Goal: Task Accomplishment & Management: Manage account settings

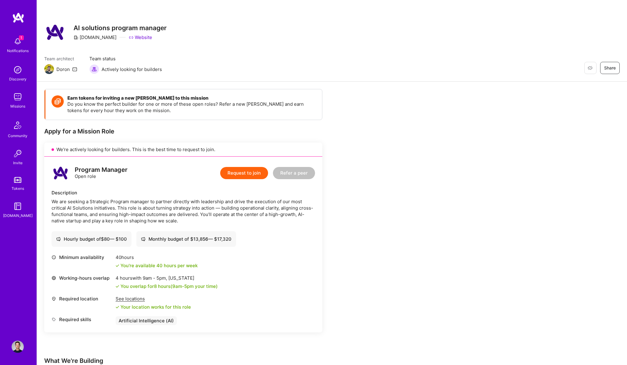
click at [16, 45] on img at bounding box center [18, 41] width 12 height 12
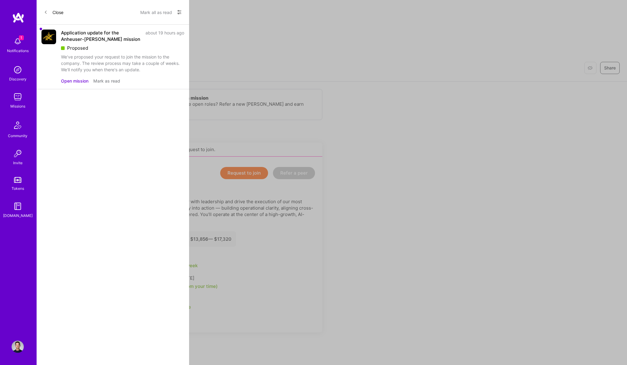
click at [73, 82] on button "Open mission" at bounding box center [74, 81] width 27 height 6
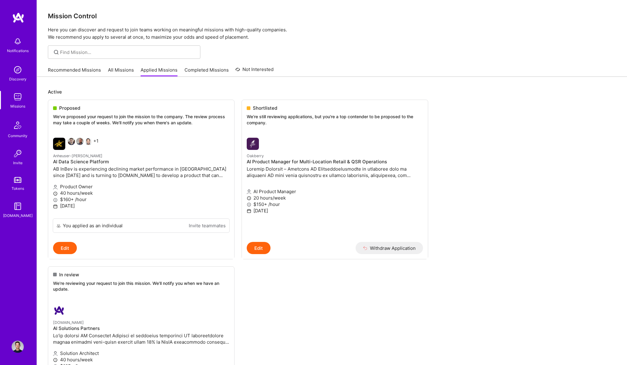
click at [20, 97] on img at bounding box center [18, 97] width 12 height 12
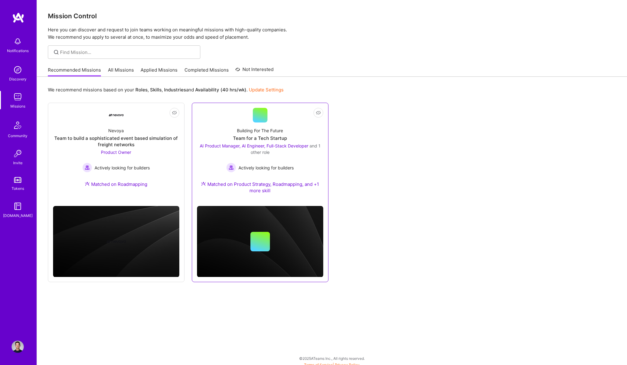
click at [315, 163] on div "Actively looking for builders" at bounding box center [260, 168] width 126 height 10
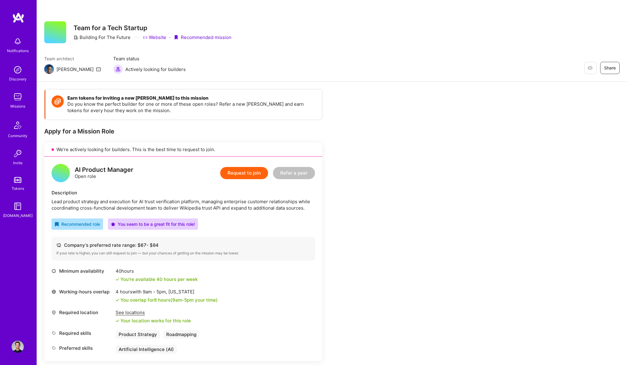
click at [22, 96] on img at bounding box center [18, 97] width 12 height 12
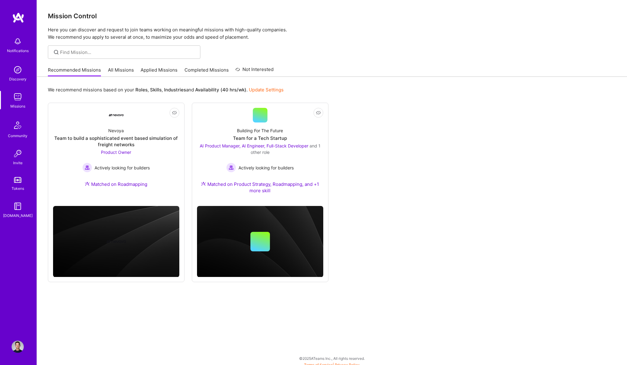
click at [114, 69] on link "All Missions" at bounding box center [121, 72] width 26 height 10
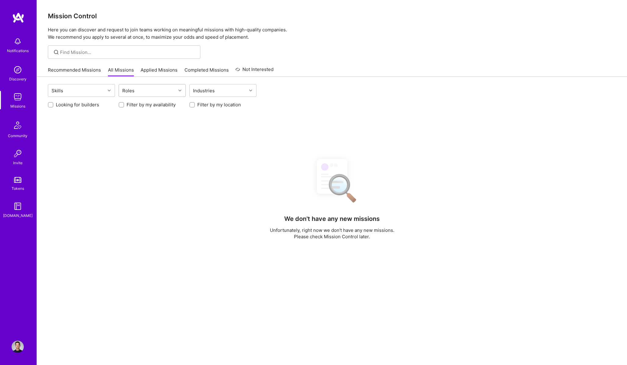
click at [137, 95] on div "Roles" at bounding box center [147, 90] width 57 height 12
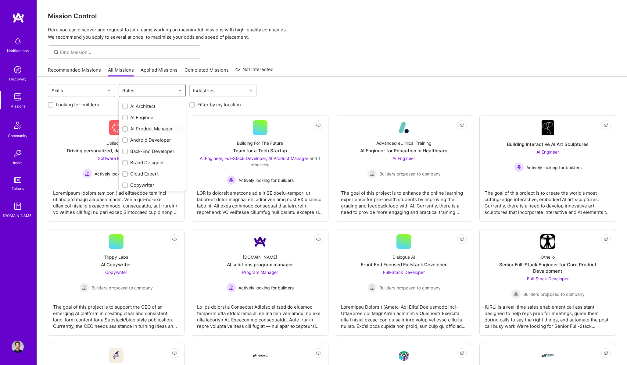
click at [141, 127] on div "AI Product Manager" at bounding box center [152, 129] width 60 height 6
checkbox input "true"
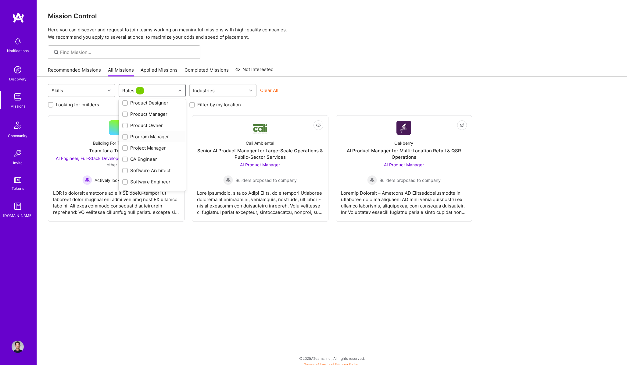
scroll to position [195, 0]
click at [153, 125] on div "Product Owner" at bounding box center [152, 126] width 60 height 6
checkbox input "true"
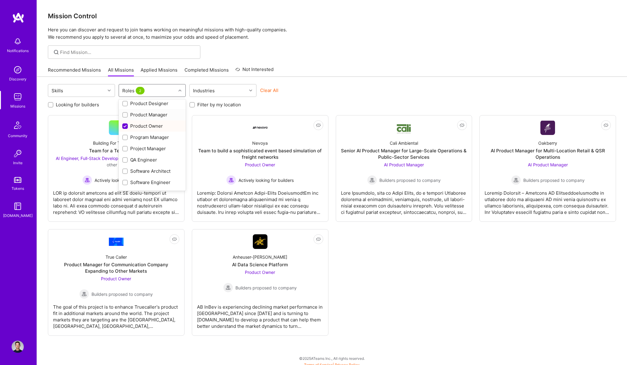
click at [154, 117] on div "Product Manager" at bounding box center [152, 115] width 60 height 6
checkbox input "true"
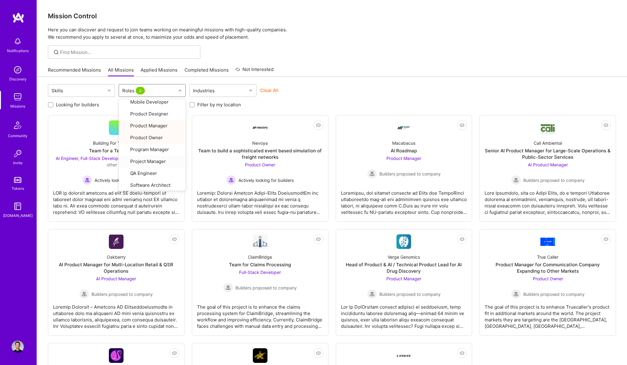
click at [352, 50] on div at bounding box center [332, 51] width 590 height 13
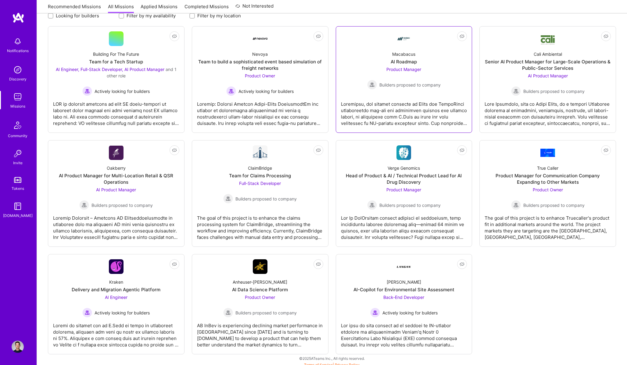
scroll to position [93, 0]
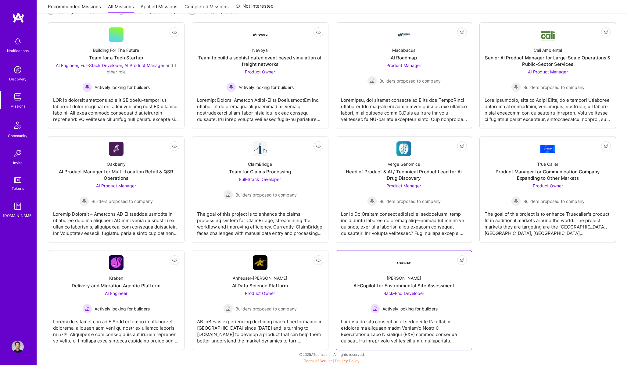
click at [434, 324] on div at bounding box center [404, 329] width 126 height 30
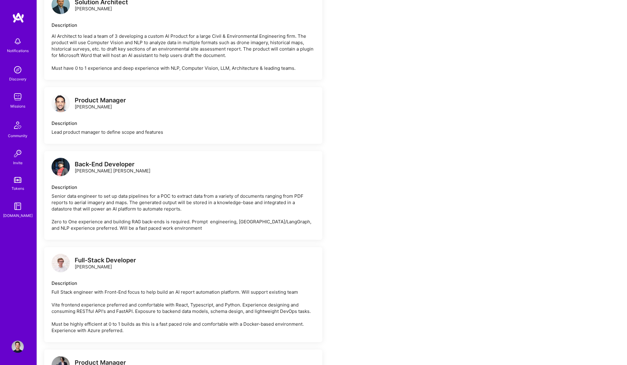
scroll to position [539, 0]
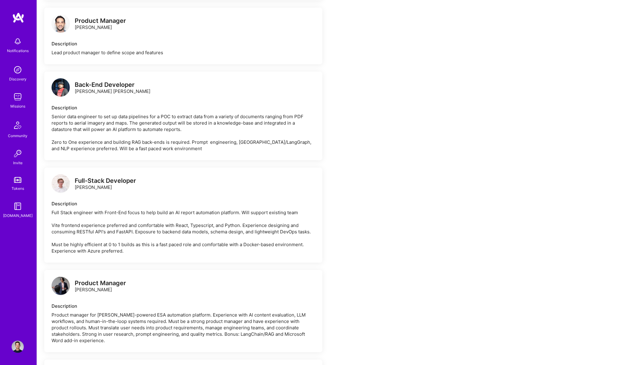
click at [62, 291] on img at bounding box center [61, 286] width 18 height 18
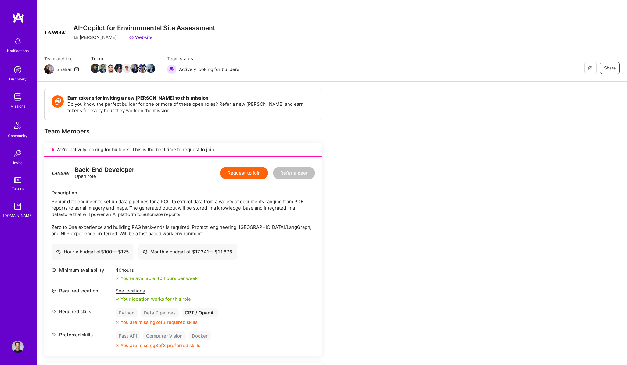
scroll to position [539, 0]
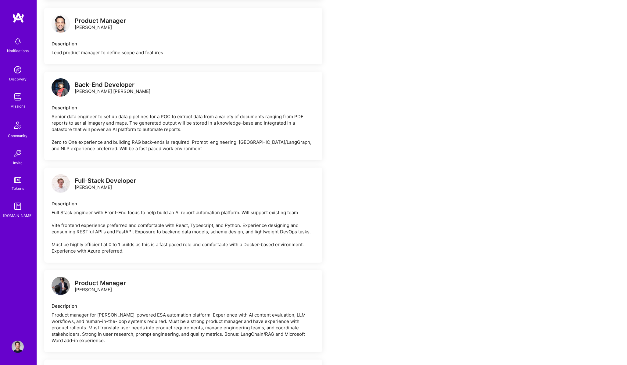
click at [19, 346] on img at bounding box center [18, 347] width 12 height 12
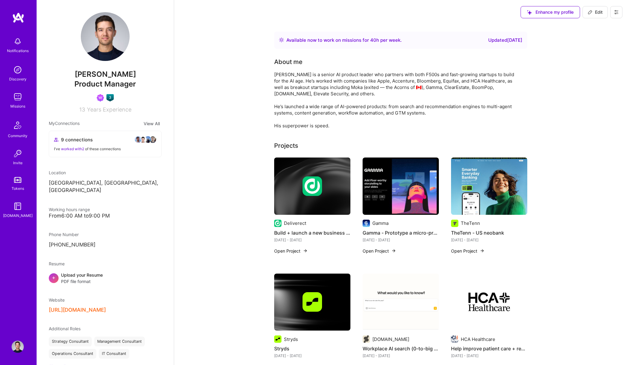
drag, startPoint x: 294, startPoint y: 251, endPoint x: 538, endPoint y: 21, distance: 335.0
click at [591, 12] on icon at bounding box center [590, 12] width 5 height 5
select select "CA"
select select "Right Now"
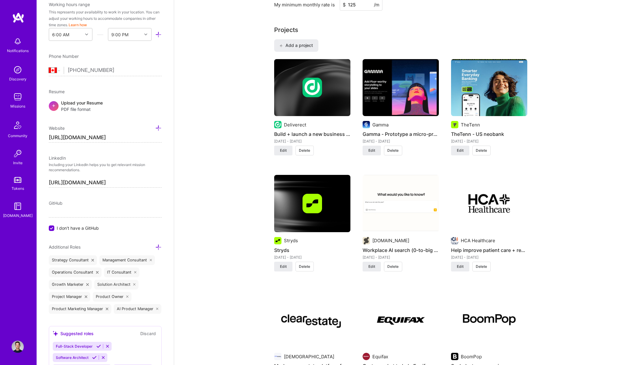
scroll to position [386, 0]
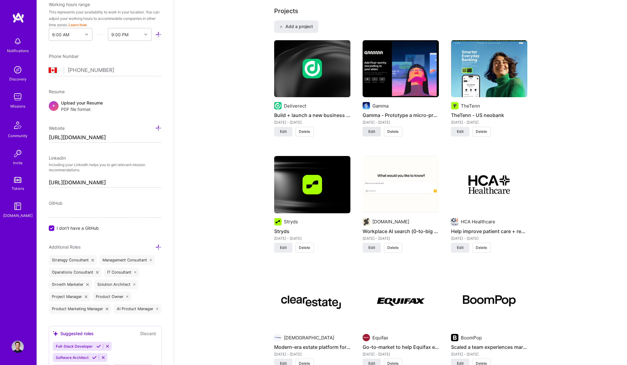
click at [372, 133] on span "Edit" at bounding box center [371, 131] width 7 height 5
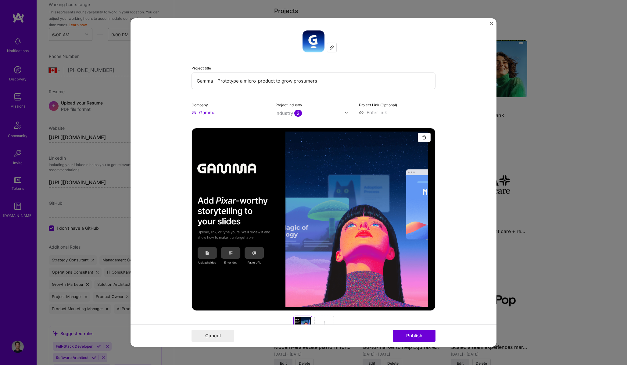
click at [216, 80] on input "Gamma - Prototype a micro-product to grow prosumers" at bounding box center [313, 81] width 244 height 17
drag, startPoint x: 250, startPoint y: 81, endPoint x: 305, endPoint y: 82, distance: 54.9
click at [305, 82] on input "Gamma - AI Prototyping for one of fastest growing AI B2C startups" at bounding box center [313, 81] width 244 height 17
type input "Gamma - AI Prototyping fast-growing AI B2C startup"
click at [425, 334] on button "Publish" at bounding box center [414, 336] width 43 height 12
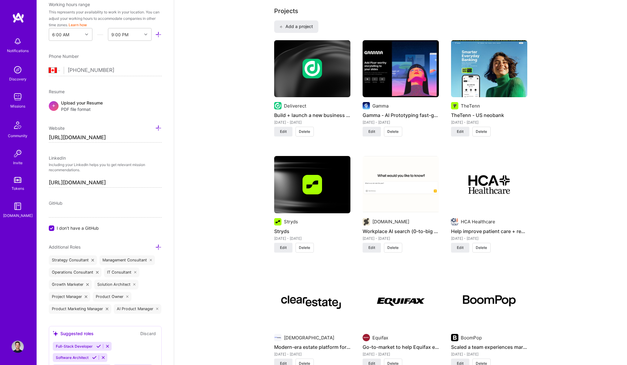
drag, startPoint x: 305, startPoint y: 248, endPoint x: 269, endPoint y: 256, distance: 37.4
click at [318, 187] on img at bounding box center [312, 185] width 20 height 20
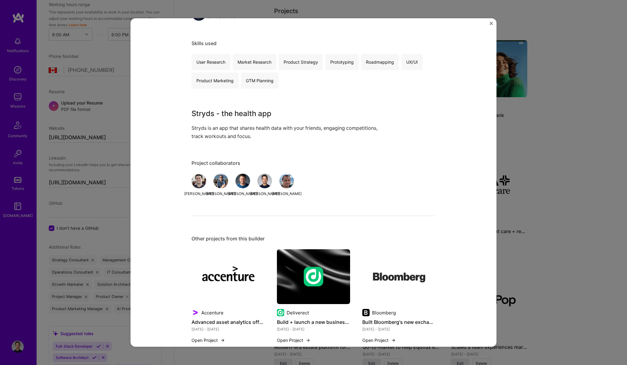
scroll to position [166, 0]
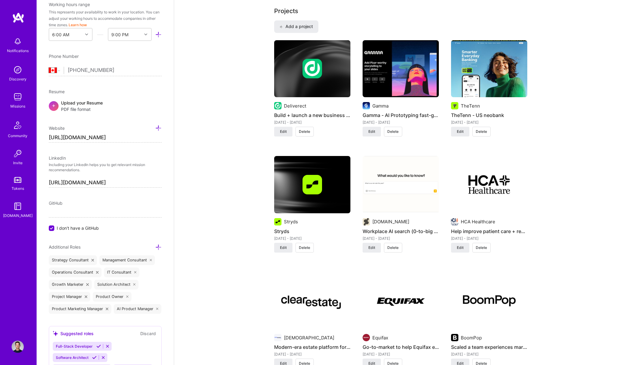
click at [307, 248] on span "Delete" at bounding box center [304, 247] width 11 height 5
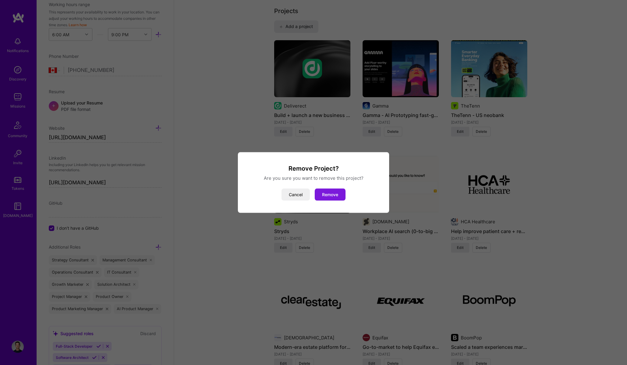
click at [335, 196] on button "Remove" at bounding box center [330, 195] width 31 height 12
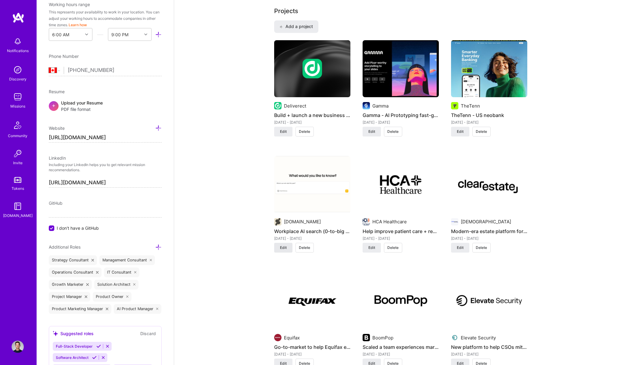
click at [288, 244] on button "Edit" at bounding box center [283, 248] width 18 height 10
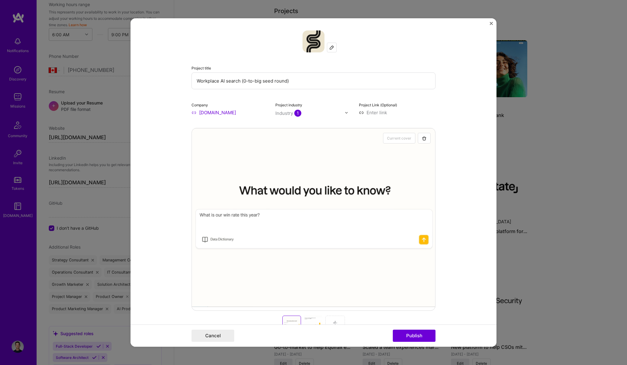
click at [221, 83] on input "Workplace AI search (0-to-big seed round)" at bounding box center [313, 81] width 244 height 17
click at [241, 80] on input "AI enterprise search (0-to-big seed round)" at bounding box center [313, 81] width 244 height 17
click at [256, 84] on input "AI enterprise search - Prototype to 10m seed round" at bounding box center [313, 81] width 244 height 17
type input "AI enterprise search - Prototype to 10m seed round"
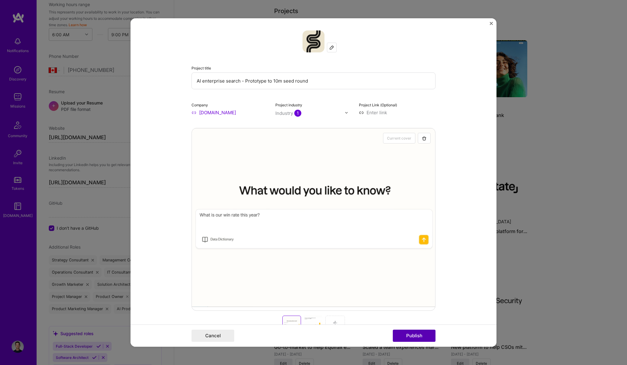
click at [406, 334] on button "Publish" at bounding box center [414, 336] width 43 height 12
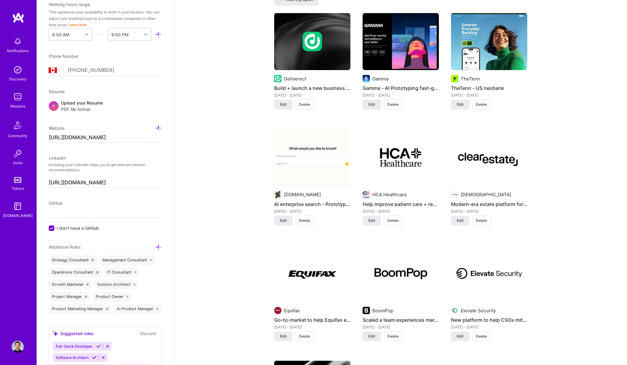
scroll to position [420, 0]
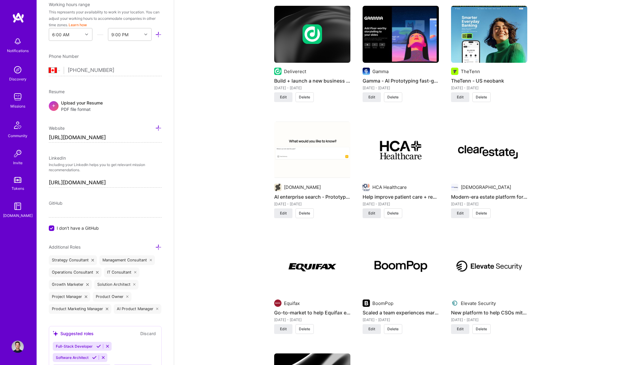
click at [374, 213] on span "Edit" at bounding box center [371, 213] width 7 height 5
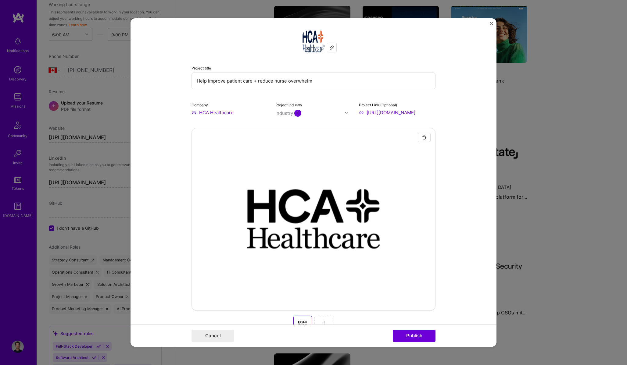
click at [198, 82] on input "Help improve patient care + reduce nurse overwhelm" at bounding box center [313, 81] width 244 height 17
click at [199, 82] on input "Help improve patient care + reduce nurse overwhelm" at bounding box center [313, 81] width 244 height 17
type input "Scheduling through AI - Help improve patient care + reduce nurse overwhelm"
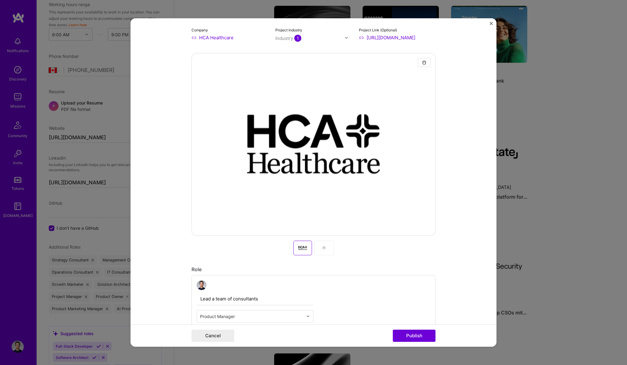
scroll to position [0, 0]
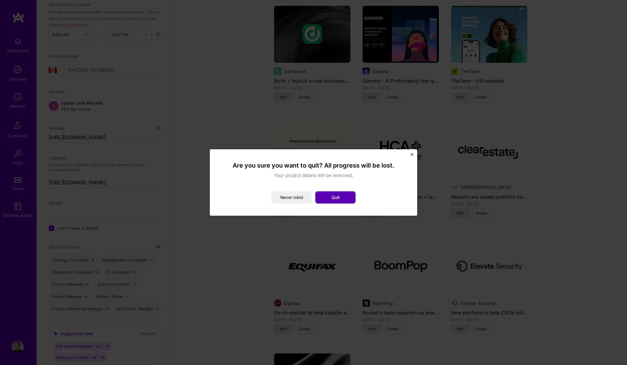
click at [334, 193] on button "Quit" at bounding box center [335, 197] width 40 height 12
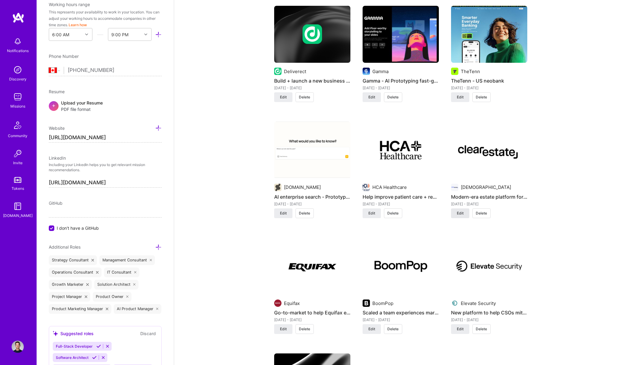
click at [465, 214] on button "Edit" at bounding box center [460, 214] width 18 height 10
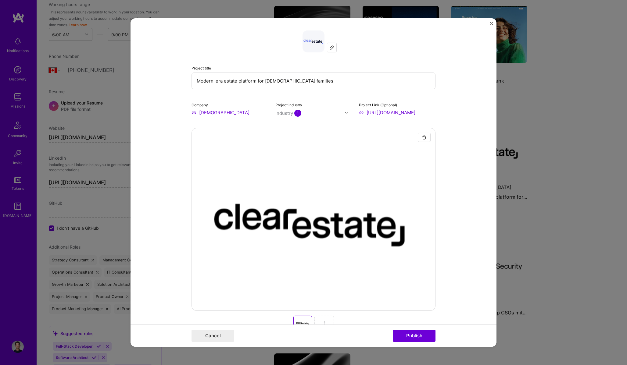
click at [221, 81] on input "Modern-era estate platform for [DEMOGRAPHIC_DATA] families" at bounding box center [313, 81] width 244 height 17
click at [206, 81] on input "AI-era Estate Platform for [DEMOGRAPHIC_DATA] families" at bounding box center [313, 81] width 244 height 17
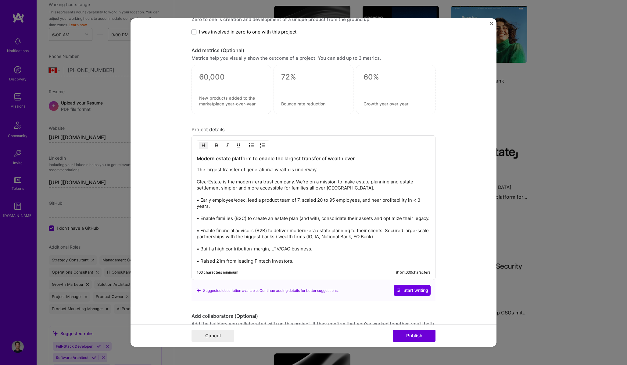
scroll to position [651, 0]
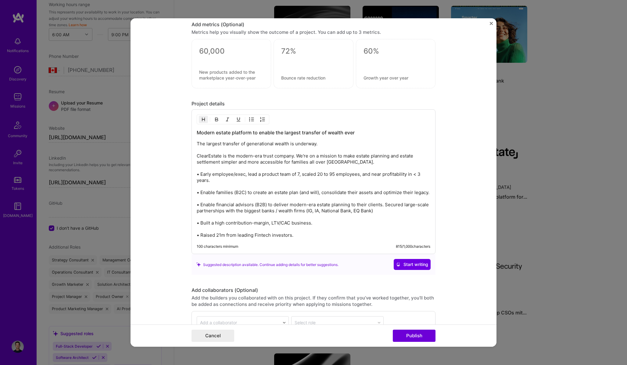
type input "AI-powered Estate Platform for [DEMOGRAPHIC_DATA] families"
click at [336, 208] on p "The largest transfer of generational wealth is underway. ClearEstate is the mod…" at bounding box center [314, 190] width 234 height 98
click at [322, 163] on p "The largest transfer of generational wealth is underway. ClearEstate is the mod…" at bounding box center [314, 190] width 234 height 98
click at [328, 146] on p "The largest transfer of generational wealth is underway. ClearEstate is the mod…" at bounding box center [314, 190] width 234 height 98
click at [362, 152] on p "The largest transfer of generational wealth is underway. ClearEstate is the mod…" at bounding box center [314, 190] width 234 height 98
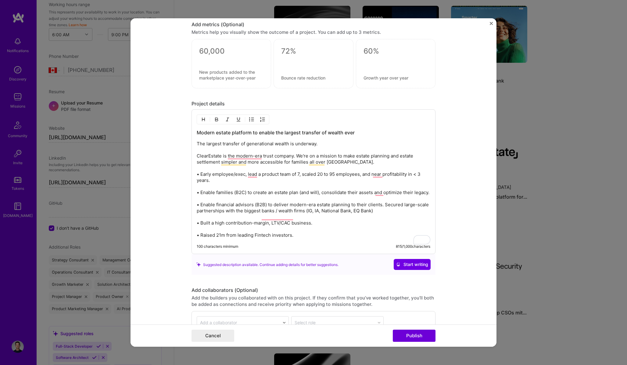
click at [293, 183] on p "The largest transfer of generational wealth is underway. ClearEstate is the mod…" at bounding box center [314, 190] width 234 height 98
click at [333, 143] on p "The largest transfer of generational wealth is underway. ClearEstate is the mod…" at bounding box center [314, 190] width 234 height 98
click at [377, 164] on p "The largest transfer of generational wealth is underway. ClearEstate is the mod…" at bounding box center [314, 190] width 234 height 98
click at [216, 134] on h3 "Modern estate platform to enable the largest transfer of wealth ever" at bounding box center [314, 132] width 234 height 7
click at [388, 163] on p "The largest transfer of generational wealth is underway. ClearEstate is the mod…" at bounding box center [314, 190] width 234 height 98
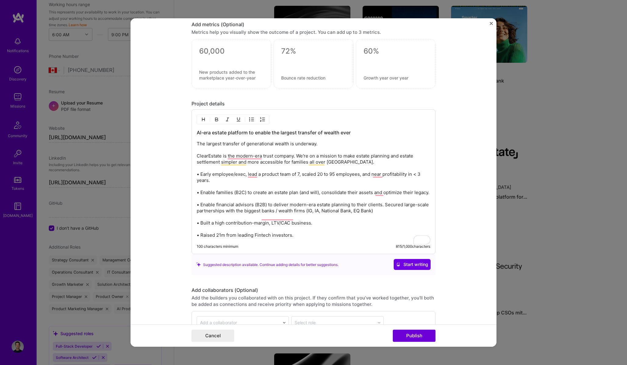
click at [378, 133] on h3 "AI-era estate platform to enable the largest transfer of wealth ever" at bounding box center [314, 132] width 234 height 7
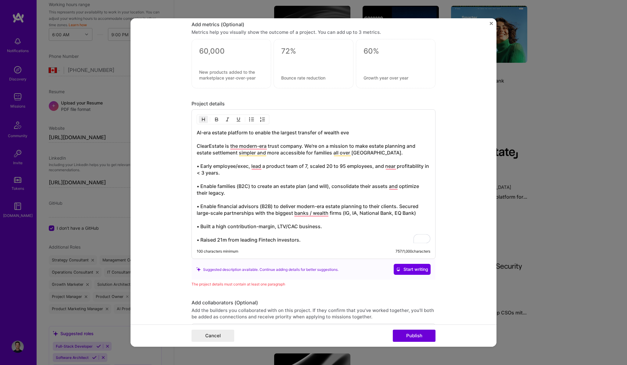
click at [364, 148] on h3 "AI-era estate platform to enable the largest transfer of wealth eve ClearEstate…" at bounding box center [314, 186] width 234 height 114
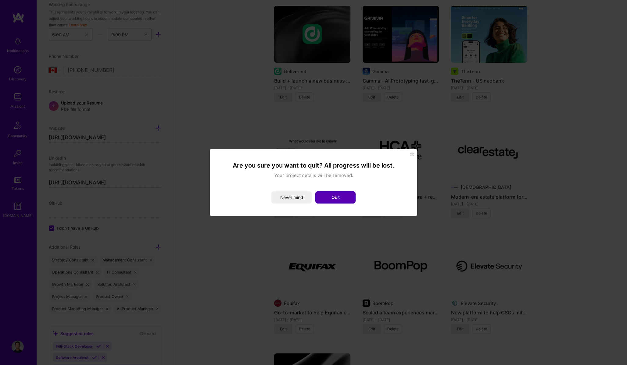
click at [328, 196] on button "Quit" at bounding box center [335, 197] width 40 height 12
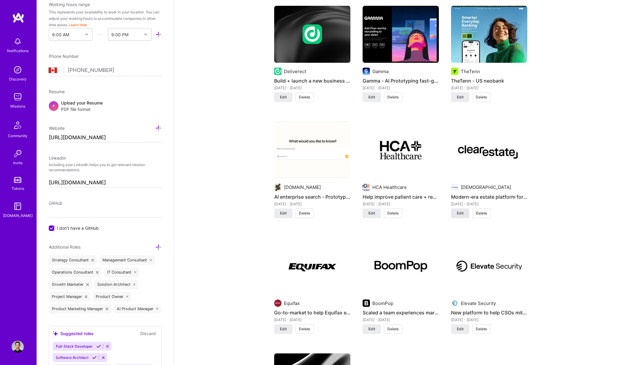
click at [455, 214] on button "Edit" at bounding box center [460, 214] width 18 height 10
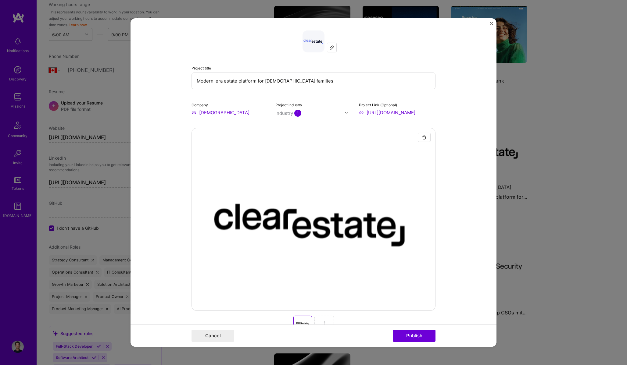
click at [208, 80] on input "Modern-era estate platform for [DEMOGRAPHIC_DATA] families" at bounding box center [313, 81] width 244 height 17
click at [213, 79] on input "AI-era estate platform for [DEMOGRAPHIC_DATA] families" at bounding box center [313, 81] width 244 height 17
type input "AI-era Estate Platform for [DEMOGRAPHIC_DATA] families"
click at [410, 337] on button "Publish" at bounding box center [414, 336] width 43 height 12
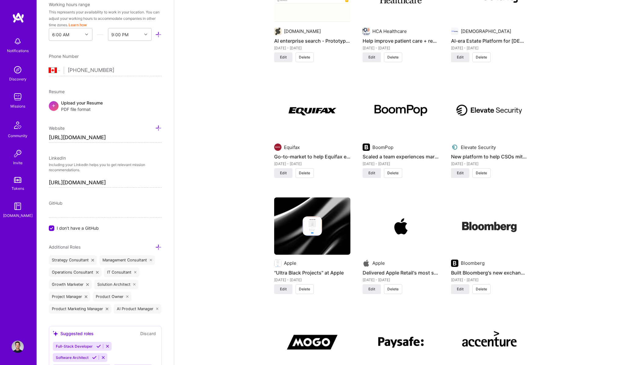
scroll to position [611, 0]
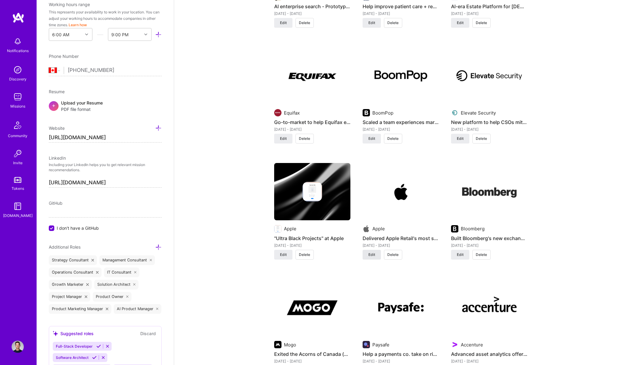
click at [370, 256] on span "Edit" at bounding box center [371, 254] width 7 height 5
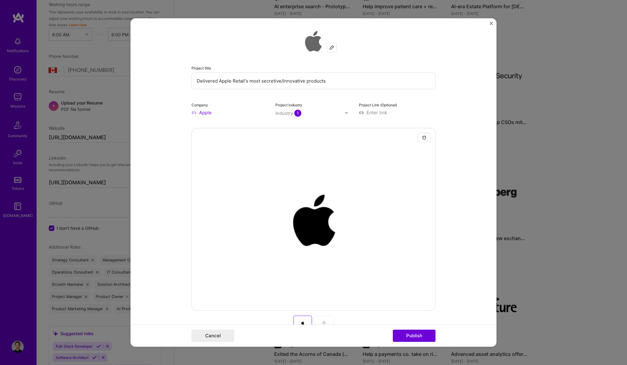
click at [208, 84] on input "Delivered Apple Retail's most secretive/innovative products" at bounding box center [313, 81] width 244 height 17
click at [115, 128] on div "Project title Delivered Apple Retail's most secretive/innovative products Compa…" at bounding box center [313, 182] width 627 height 365
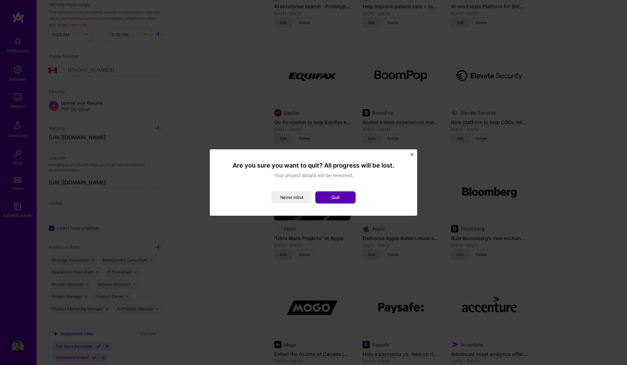
click at [341, 198] on button "Quit" at bounding box center [335, 197] width 40 height 12
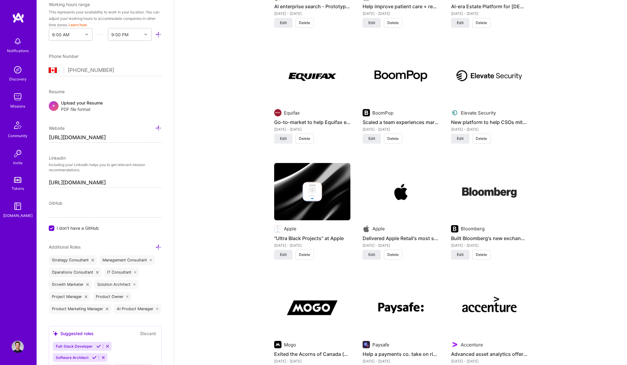
scroll to position [0, 0]
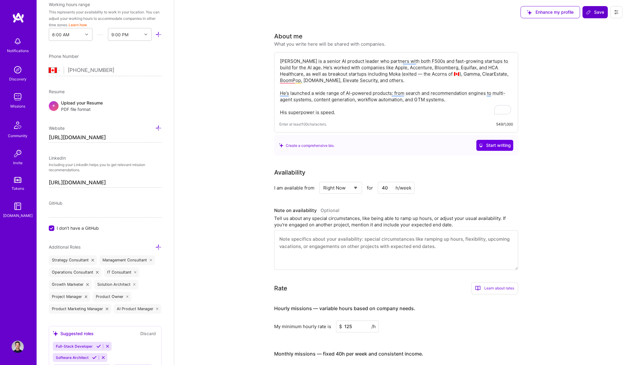
click at [595, 11] on span "Save" at bounding box center [595, 12] width 18 height 6
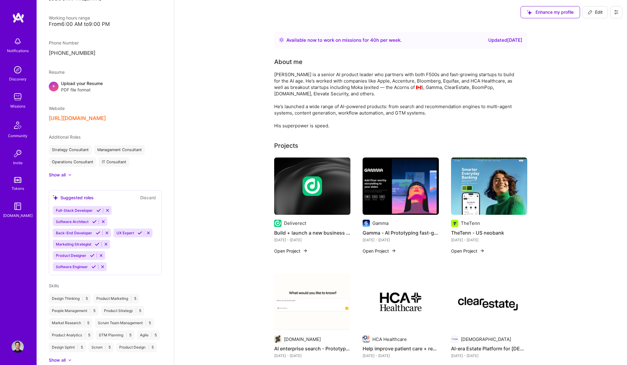
scroll to position [198, 0]
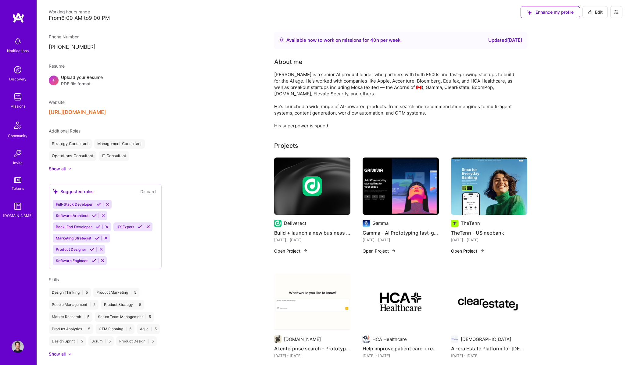
click at [590, 10] on icon at bounding box center [590, 12] width 5 height 5
select select "CA"
select select "Right Now"
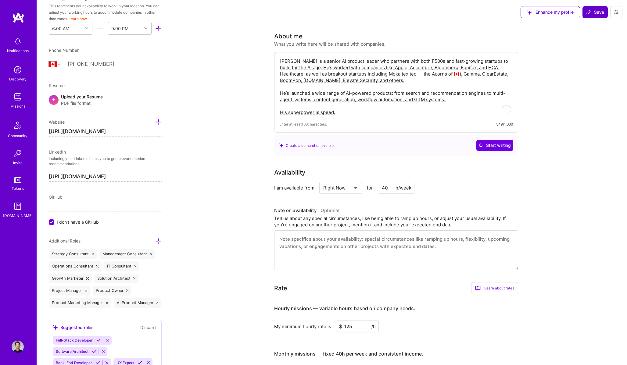
scroll to position [192, 0]
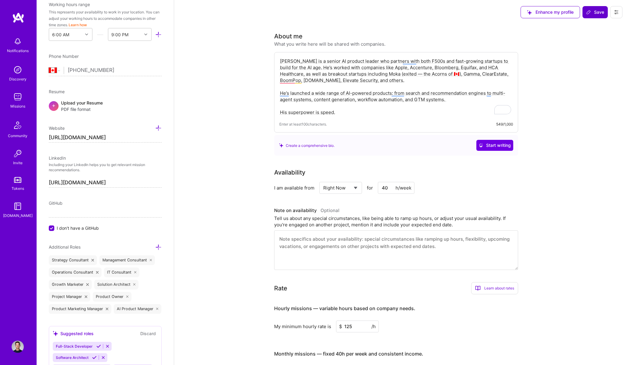
click at [17, 99] on img at bounding box center [18, 97] width 12 height 12
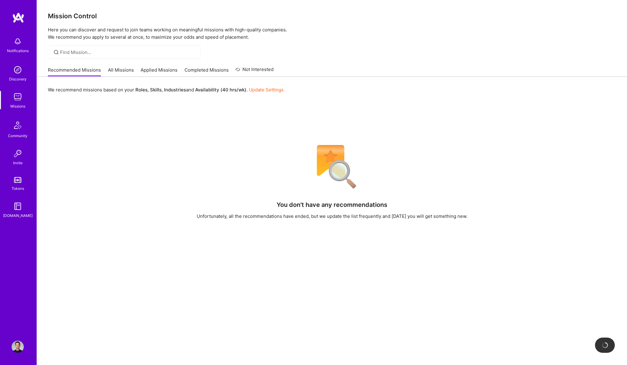
click at [143, 70] on link "Applied Missions" at bounding box center [159, 72] width 37 height 10
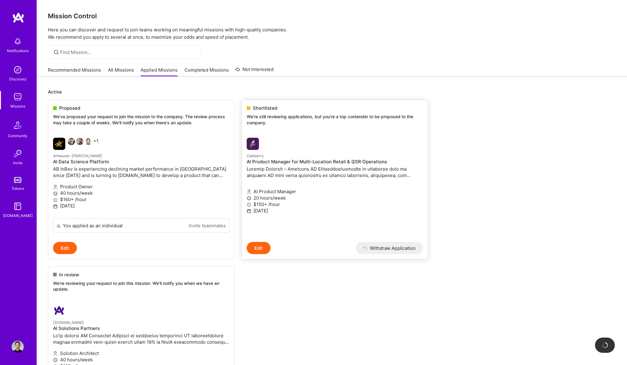
click at [251, 147] on img at bounding box center [253, 144] width 12 height 12
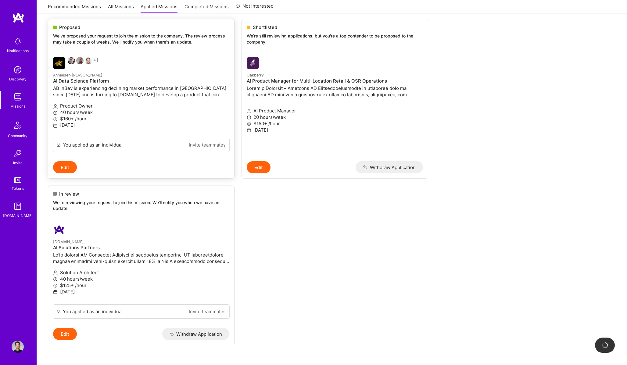
scroll to position [86, 0]
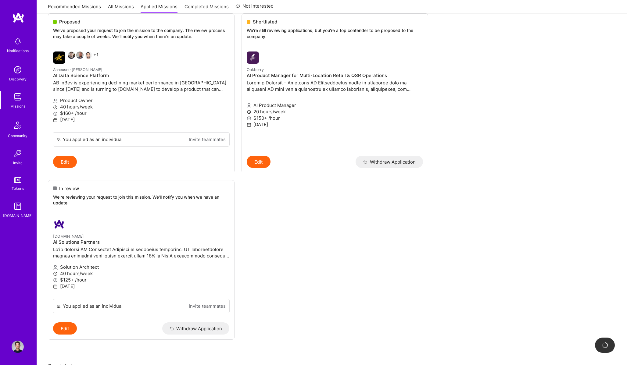
click at [18, 73] on img at bounding box center [18, 70] width 12 height 12
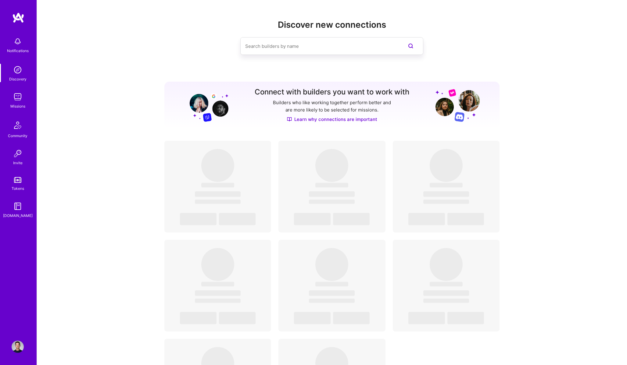
click at [333, 78] on div "Discover new connections Connect with builders you want to work with Builders w…" at bounding box center [331, 225] width 335 height 411
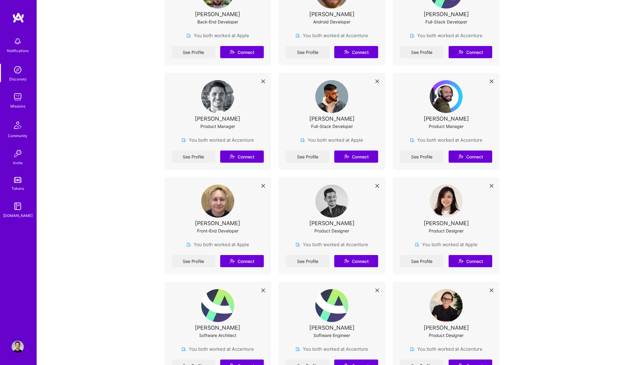
scroll to position [640, 0]
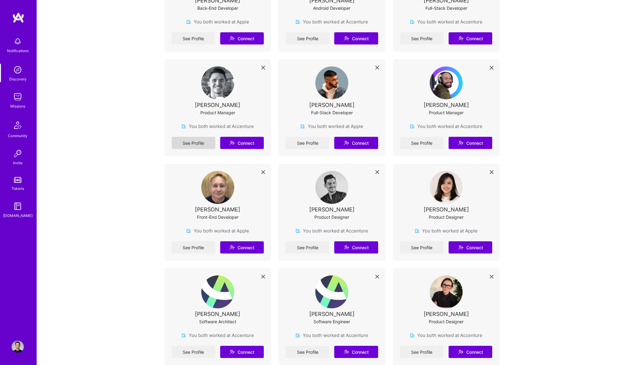
click at [185, 137] on link "See Profile" at bounding box center [194, 143] width 44 height 12
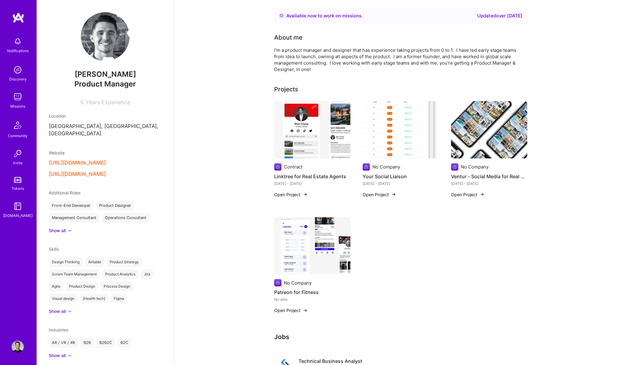
click at [97, 171] on button "[URL][DOMAIN_NAME]" at bounding box center [77, 174] width 57 height 6
click at [90, 160] on button "[URL][DOMAIN_NAME]" at bounding box center [77, 163] width 57 height 6
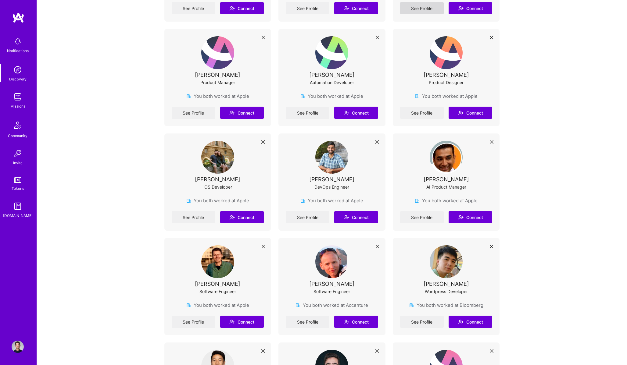
scroll to position [1208, 0]
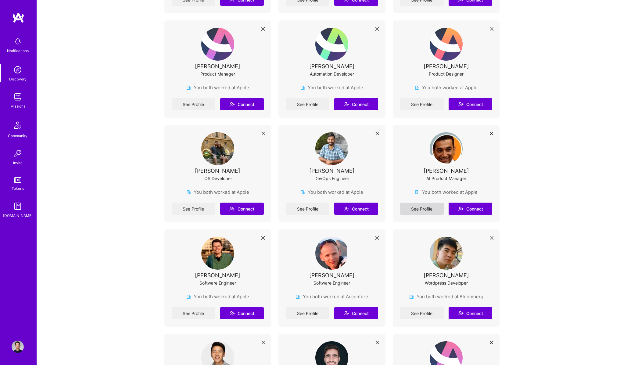
click at [425, 203] on link "See Profile" at bounding box center [422, 209] width 44 height 12
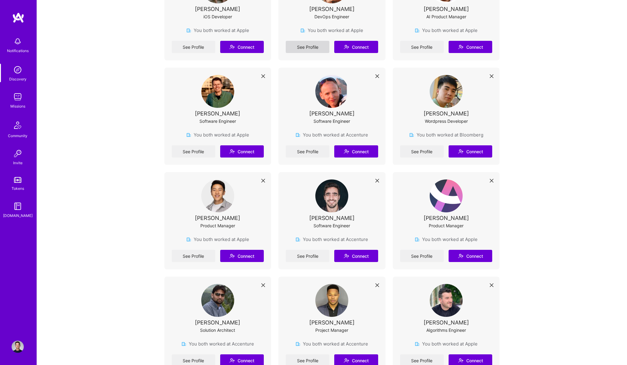
scroll to position [1389, 0]
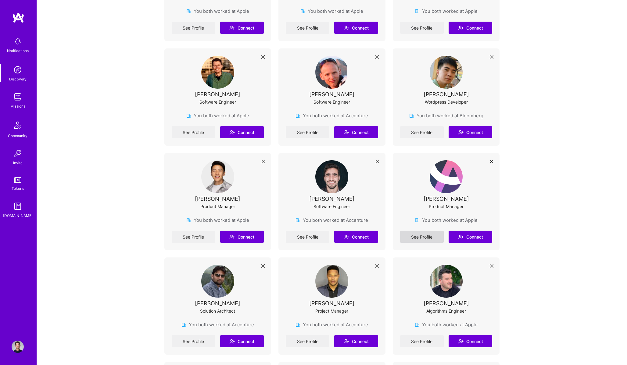
click at [420, 231] on link "See Profile" at bounding box center [422, 237] width 44 height 12
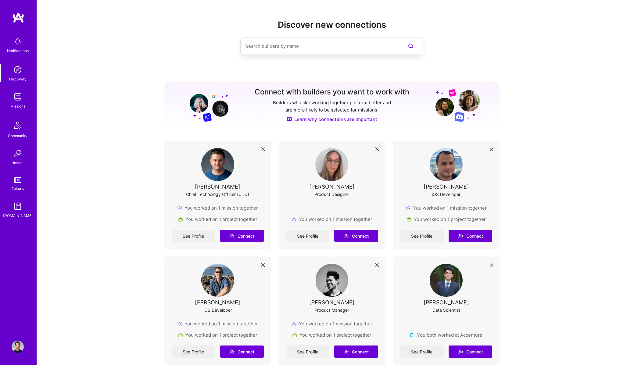
scroll to position [1389, 0]
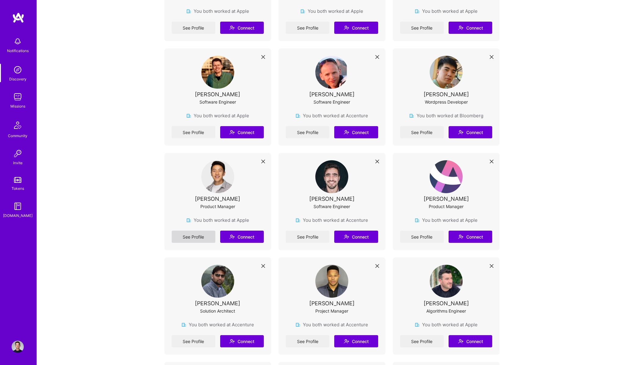
click at [204, 231] on link "See Profile" at bounding box center [194, 237] width 44 height 12
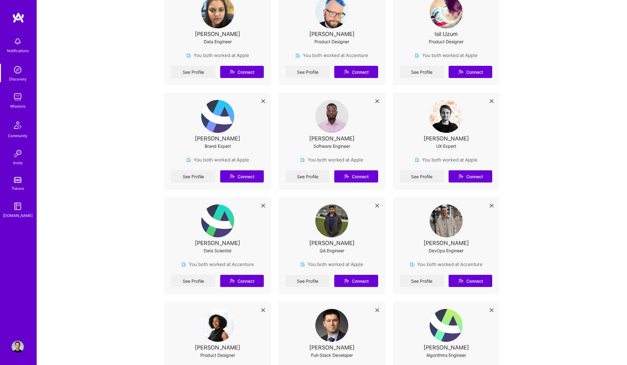
scroll to position [1790, 0]
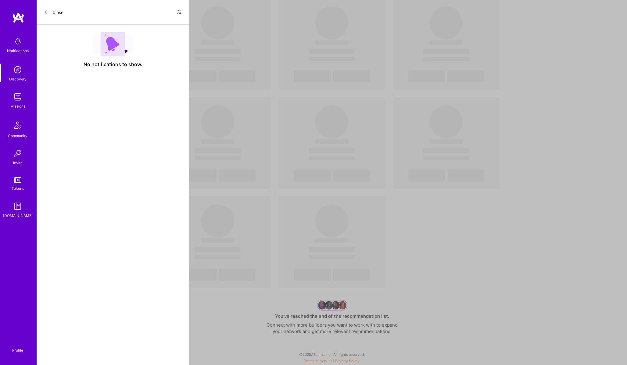
scroll to position [86, 0]
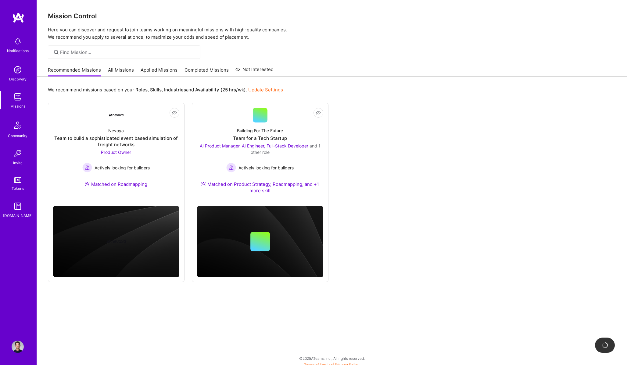
click at [114, 70] on link "All Missions" at bounding box center [121, 72] width 26 height 10
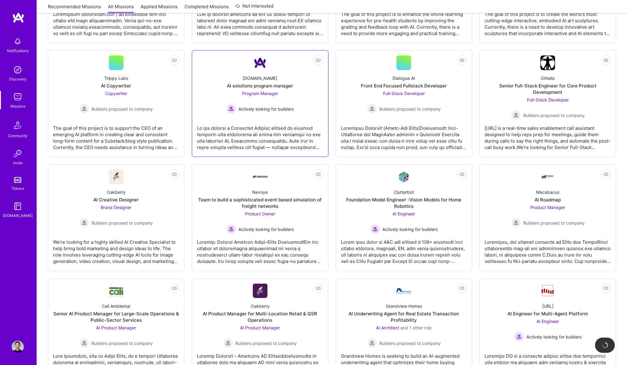
scroll to position [198, 0]
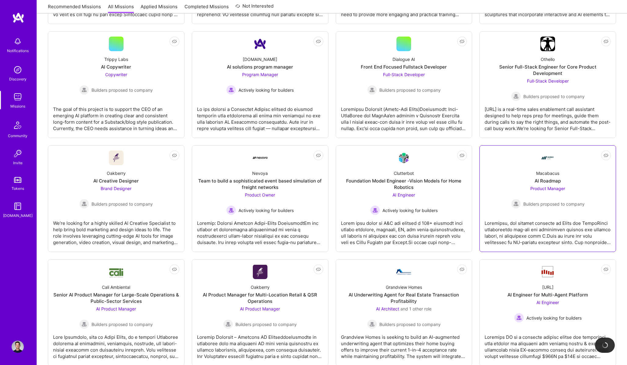
click at [552, 229] on div at bounding box center [547, 230] width 126 height 30
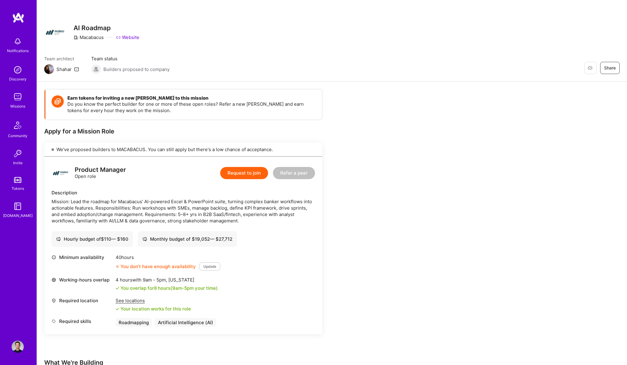
scroll to position [128, 0]
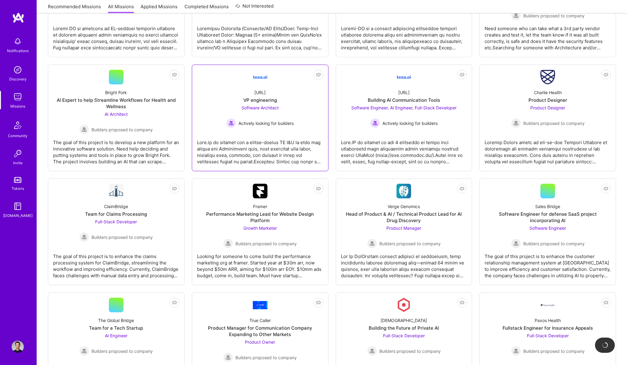
scroll to position [629, 0]
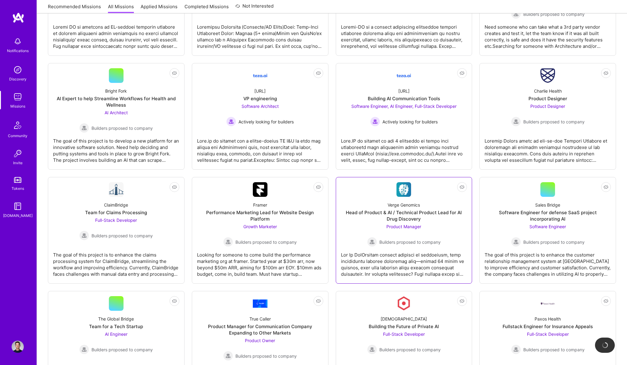
click at [363, 249] on div at bounding box center [404, 262] width 126 height 30
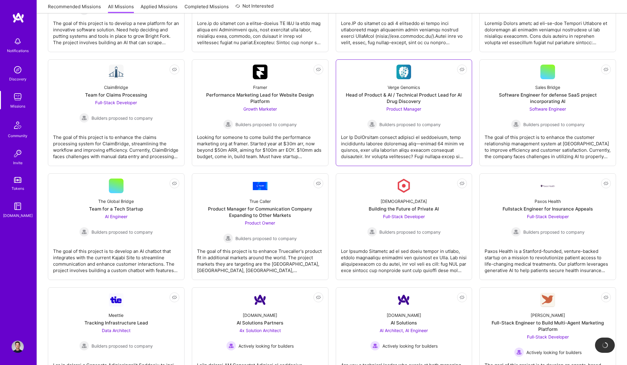
scroll to position [767, 0]
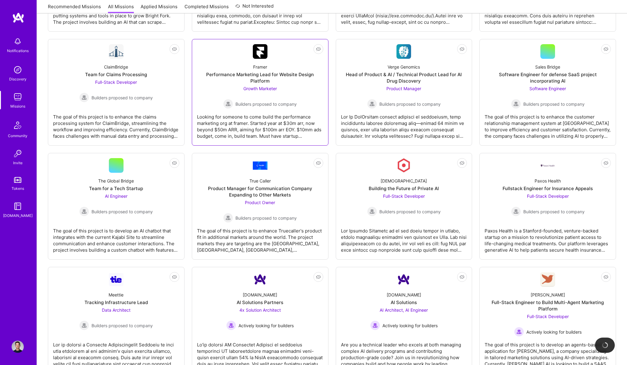
click at [279, 121] on div "Looking for someone to come build the performance marketing org at framer. Star…" at bounding box center [260, 124] width 126 height 30
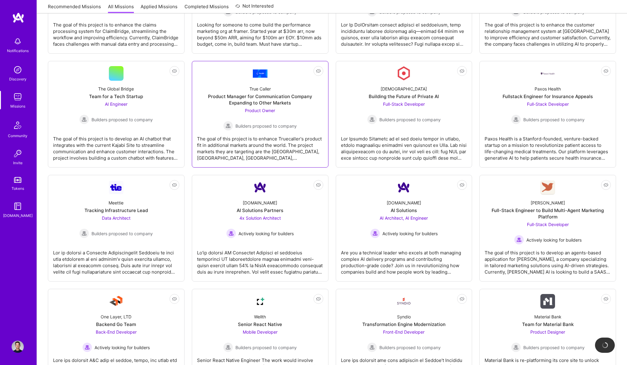
scroll to position [864, 0]
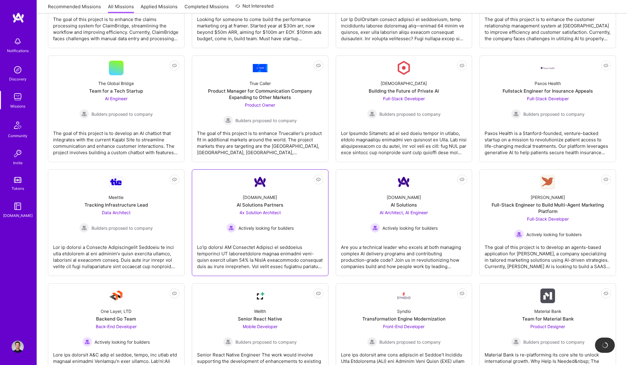
click at [240, 263] on link "Not Interested [DOMAIN_NAME] AI Solutions Partners 4x Solution Architect Active…" at bounding box center [260, 223] width 126 height 96
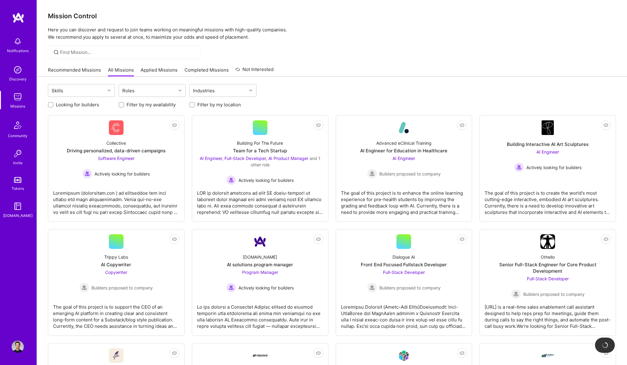
click at [208, 69] on link "Completed Missions" at bounding box center [206, 72] width 44 height 10
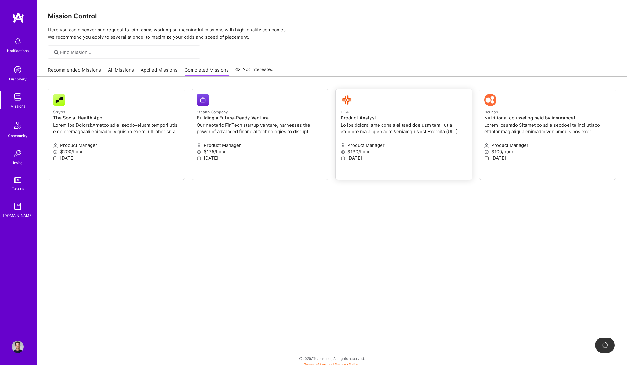
click at [365, 150] on p "$130/hour" at bounding box center [404, 151] width 127 height 6
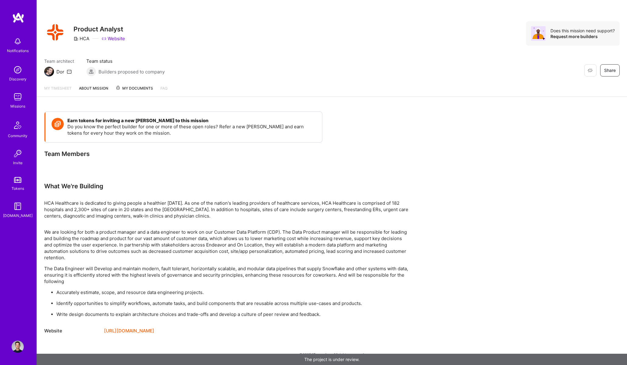
click at [52, 34] on img at bounding box center [55, 32] width 22 height 22
click at [85, 37] on div "HCA" at bounding box center [81, 38] width 16 height 6
